Goal: Find specific page/section: Find specific page/section

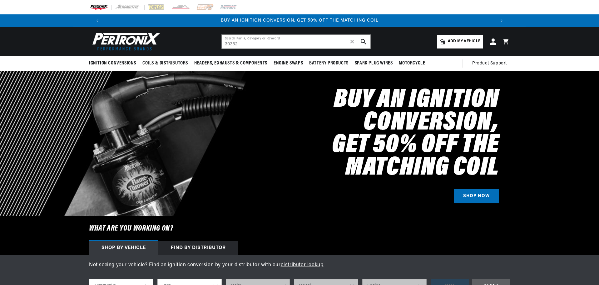
type input "30352"
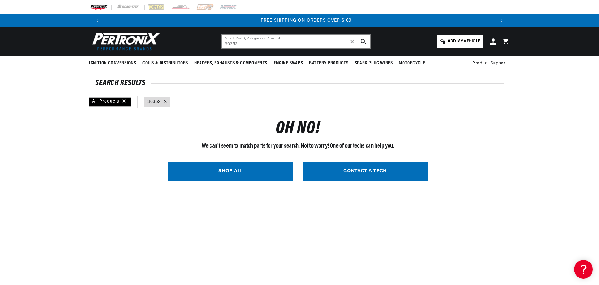
scroll to position [0, 781]
click at [246, 45] on input "30352" at bounding box center [296, 42] width 149 height 14
drag, startPoint x: 243, startPoint y: 44, endPoint x: 207, endPoint y: 43, distance: 35.6
click at [207, 43] on header "BETTER SEARCH RESULTS Add your vehicle's year, make, and model to find parts be…" at bounding box center [299, 41] width 452 height 29
paste input "55403"
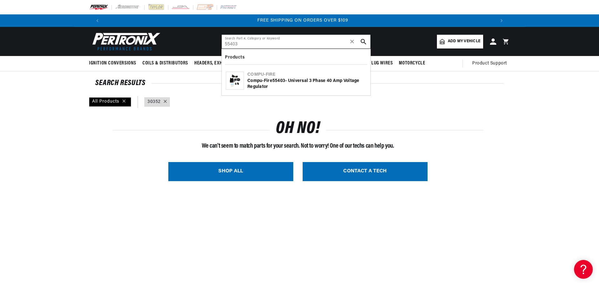
type input "55403"
